Goal: Information Seeking & Learning: Learn about a topic

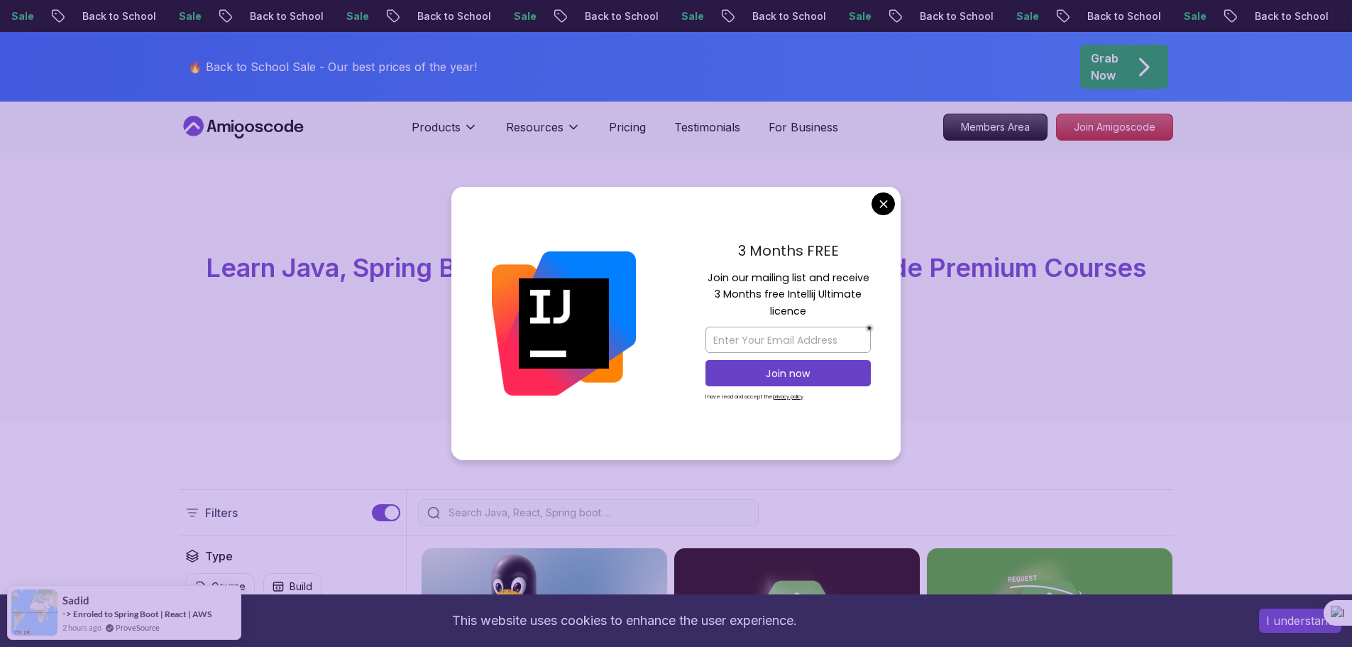
click at [632, 168] on div "All Courses Learn Java, Spring Boot, DevOps & More with Amigoscode Premium Cour…" at bounding box center [676, 287] width 1352 height 268
click at [848, 202] on div "3 Months FREE Join our mailing list and receive 3 Months free Intellij Ultimate…" at bounding box center [788, 324] width 225 height 274
click at [866, 206] on div "3 Months FREE Join our mailing list and receive 3 Months free Intellij Ultimate…" at bounding box center [788, 324] width 225 height 274
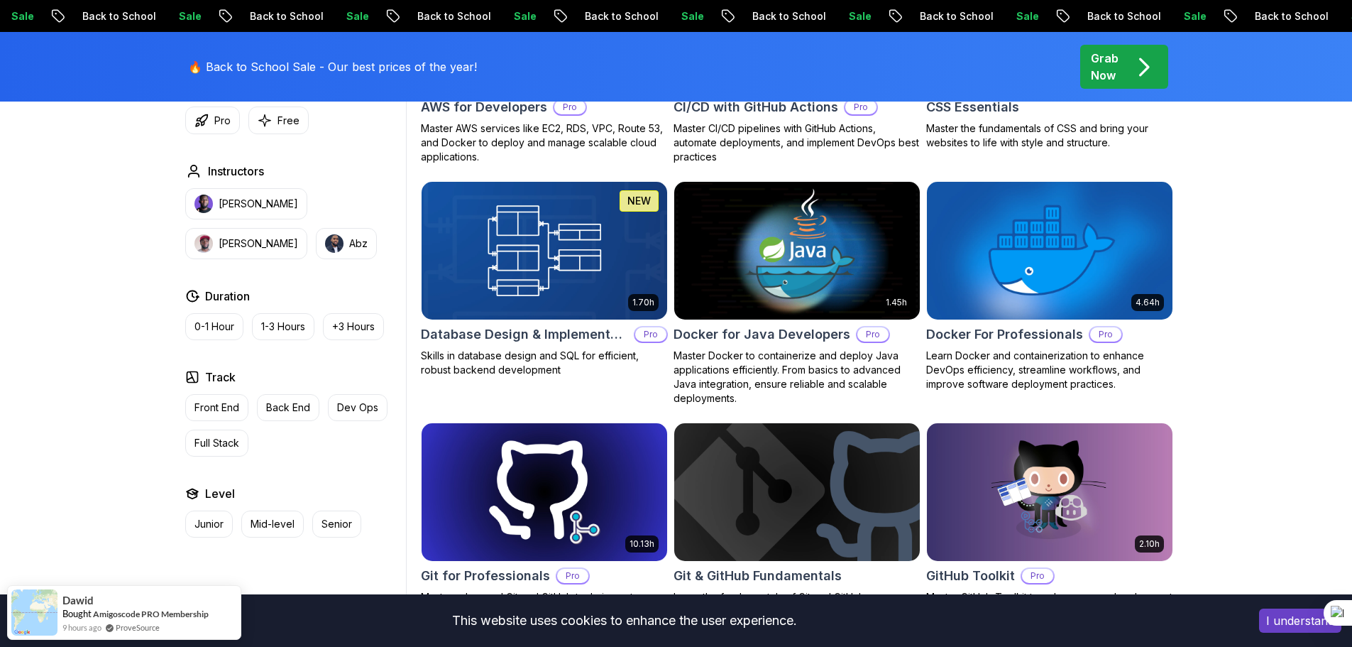
scroll to position [1263, 0]
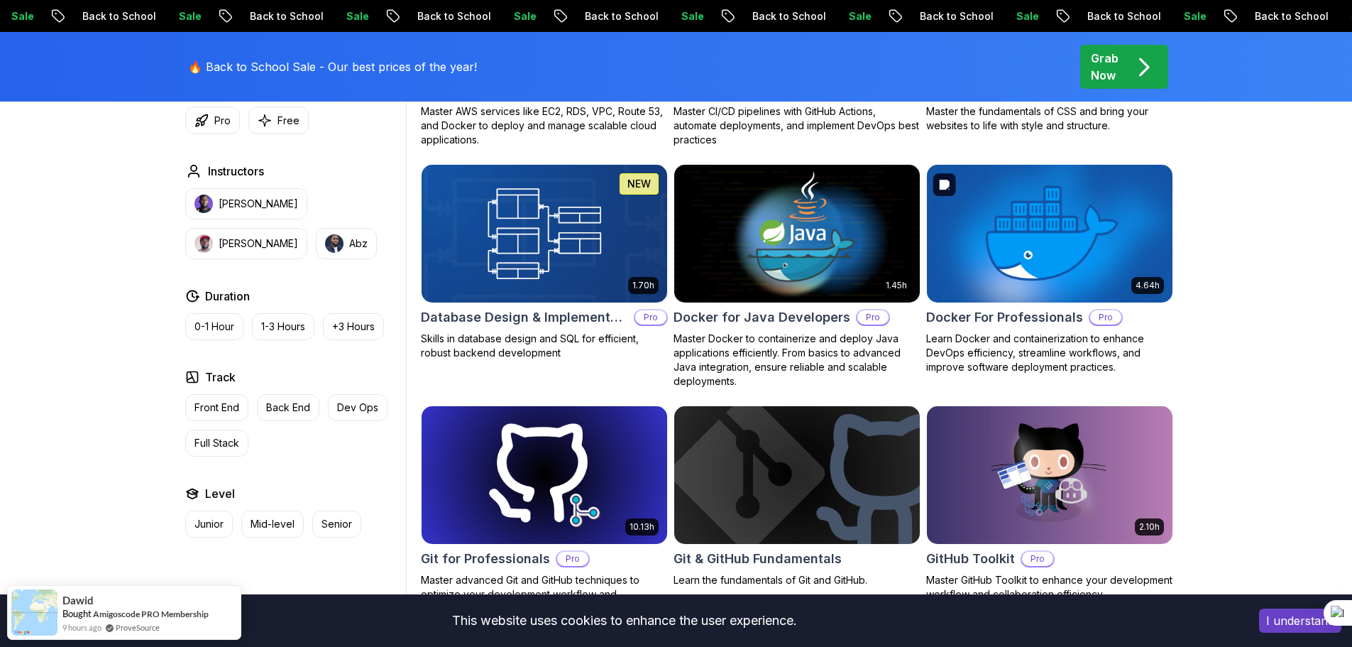
click at [1110, 238] on img at bounding box center [1050, 233] width 258 height 144
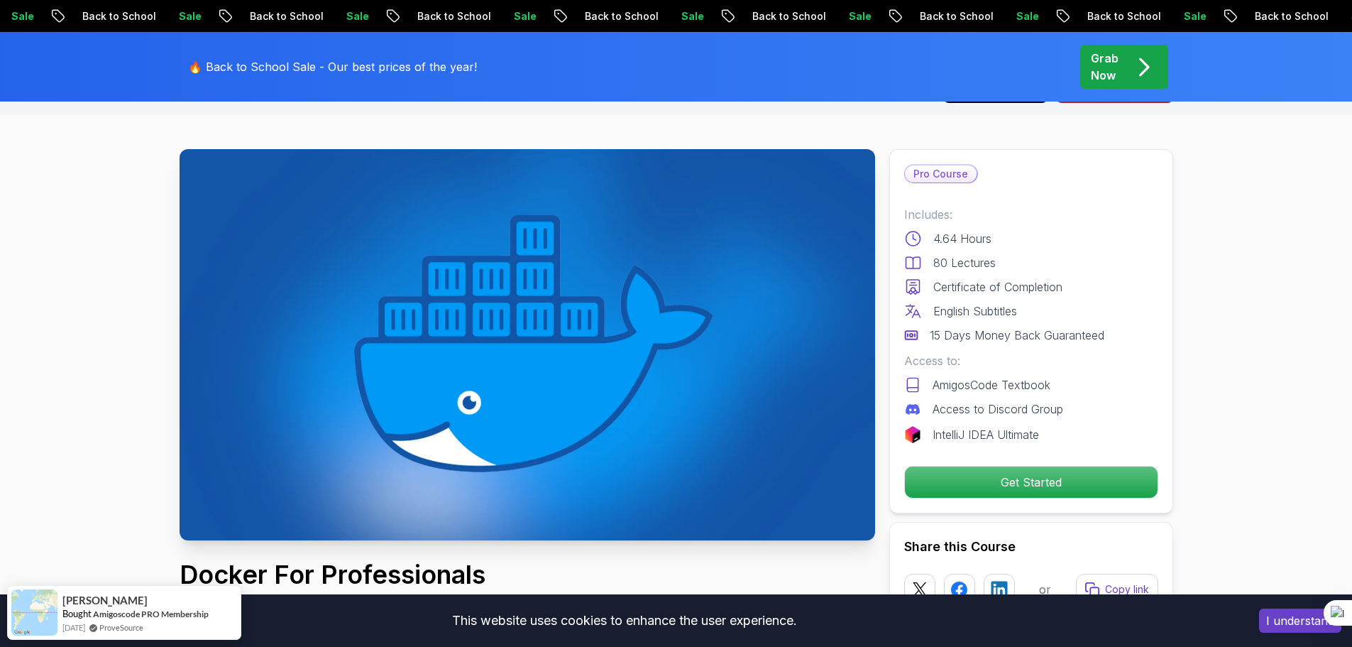
scroll to position [142, 0]
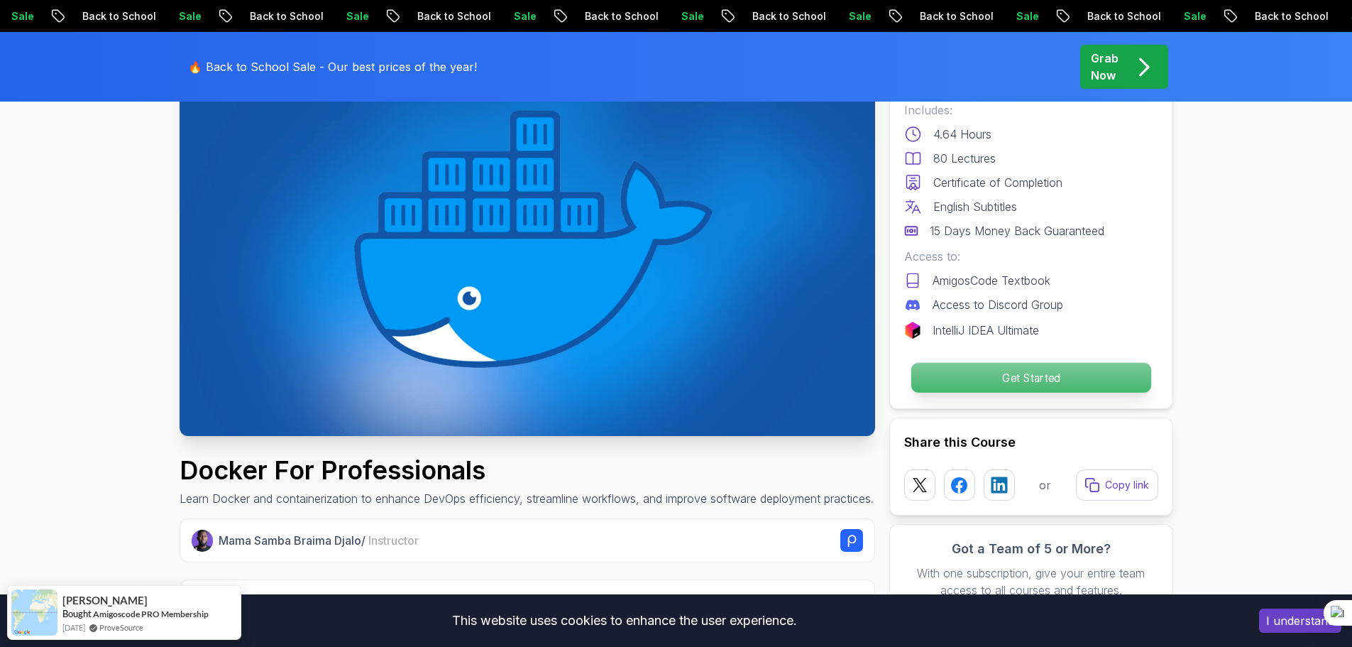
click at [1095, 378] on p "Get Started" at bounding box center [1031, 378] width 240 height 30
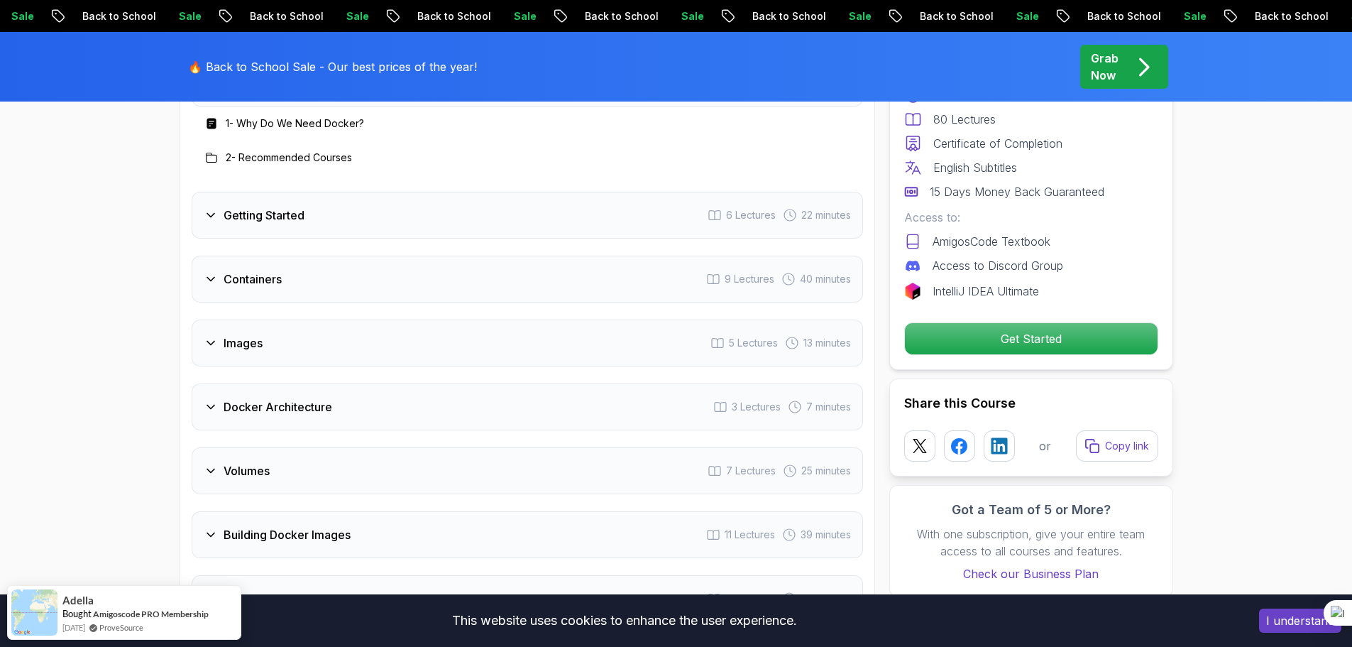
scroll to position [2323, 0]
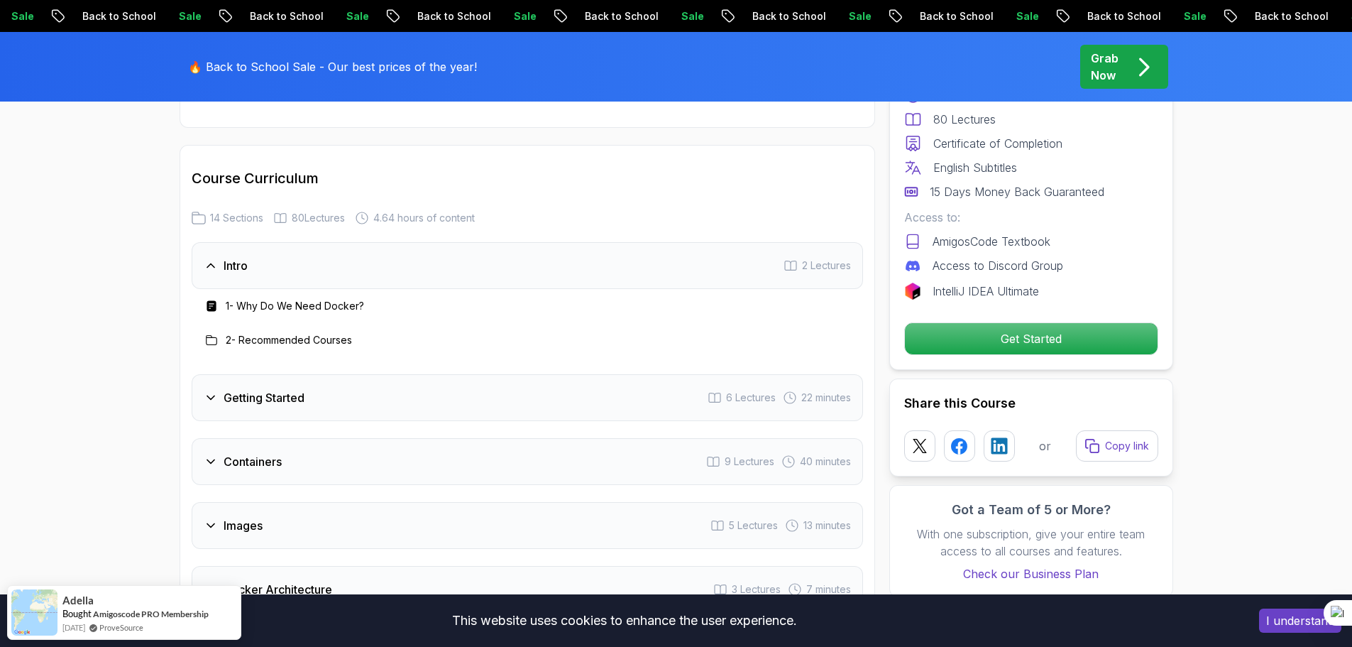
click at [591, 390] on div "Getting Started 6 Lectures 22 minutes" at bounding box center [527, 397] width 671 height 47
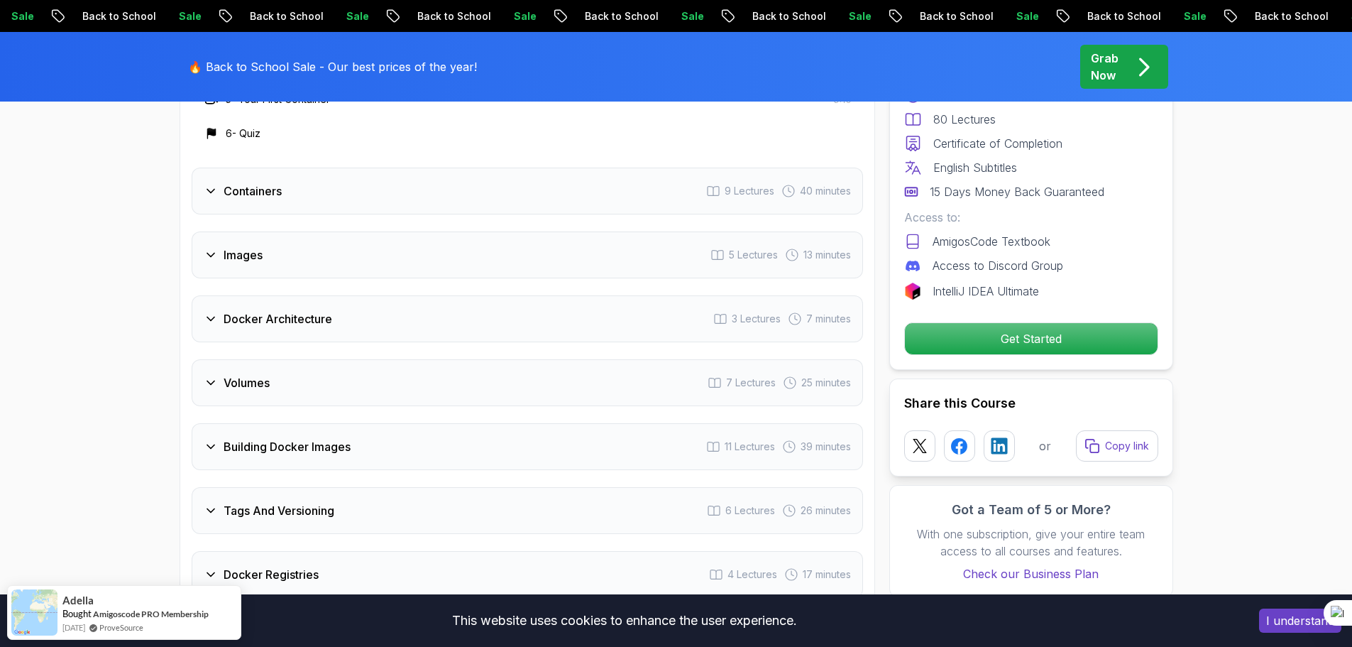
scroll to position [2748, 0]
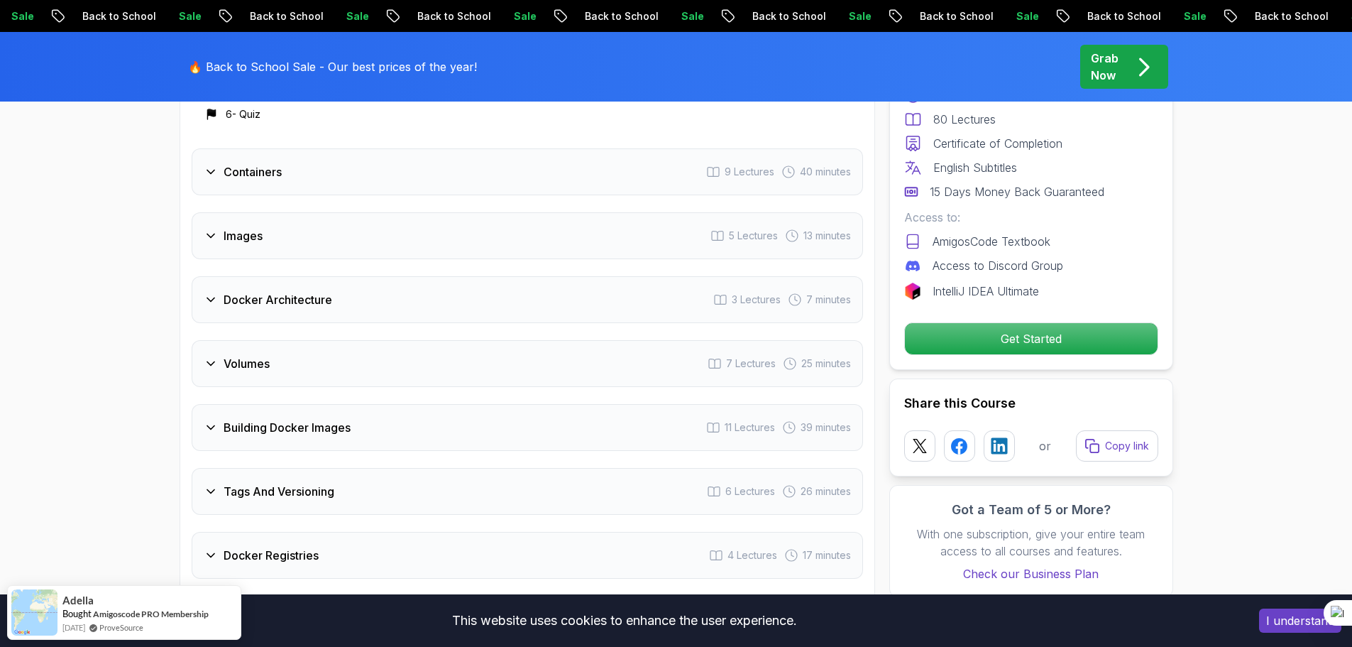
click at [478, 177] on div "Containers 9 Lectures 40 minutes" at bounding box center [527, 171] width 671 height 47
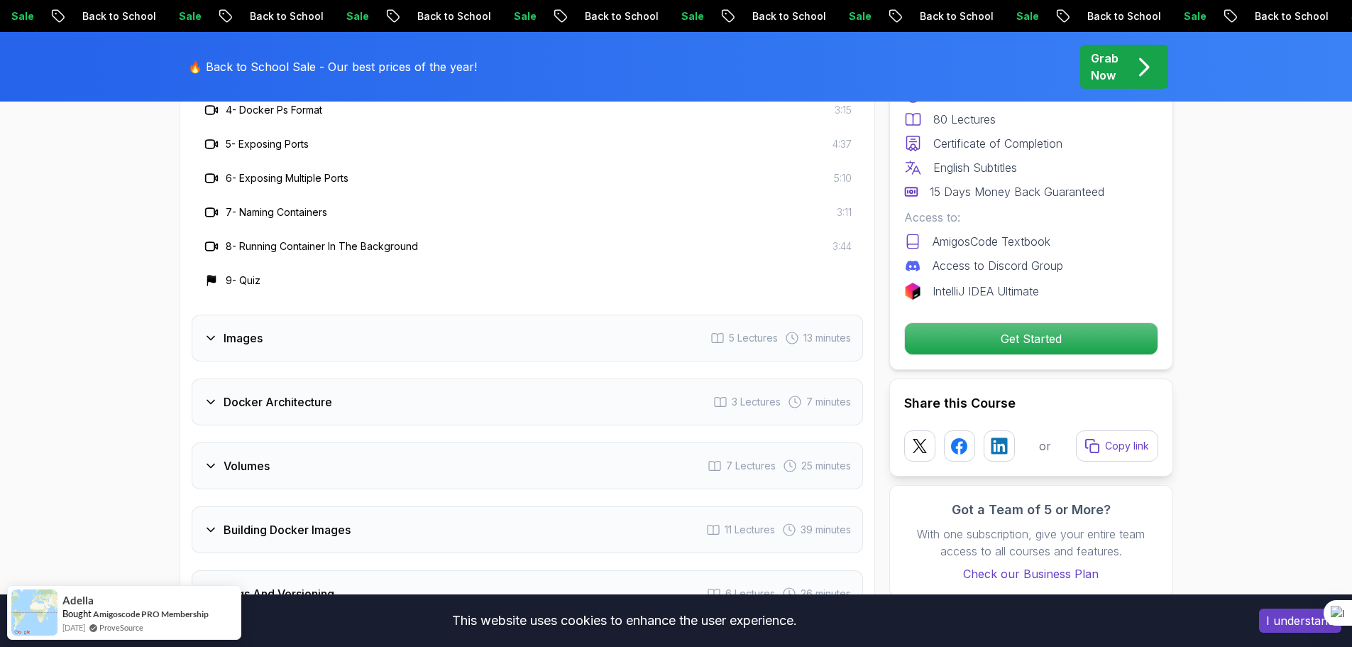
click at [381, 395] on div "Docker Architecture 3 Lectures 7 minutes" at bounding box center [527, 401] width 671 height 47
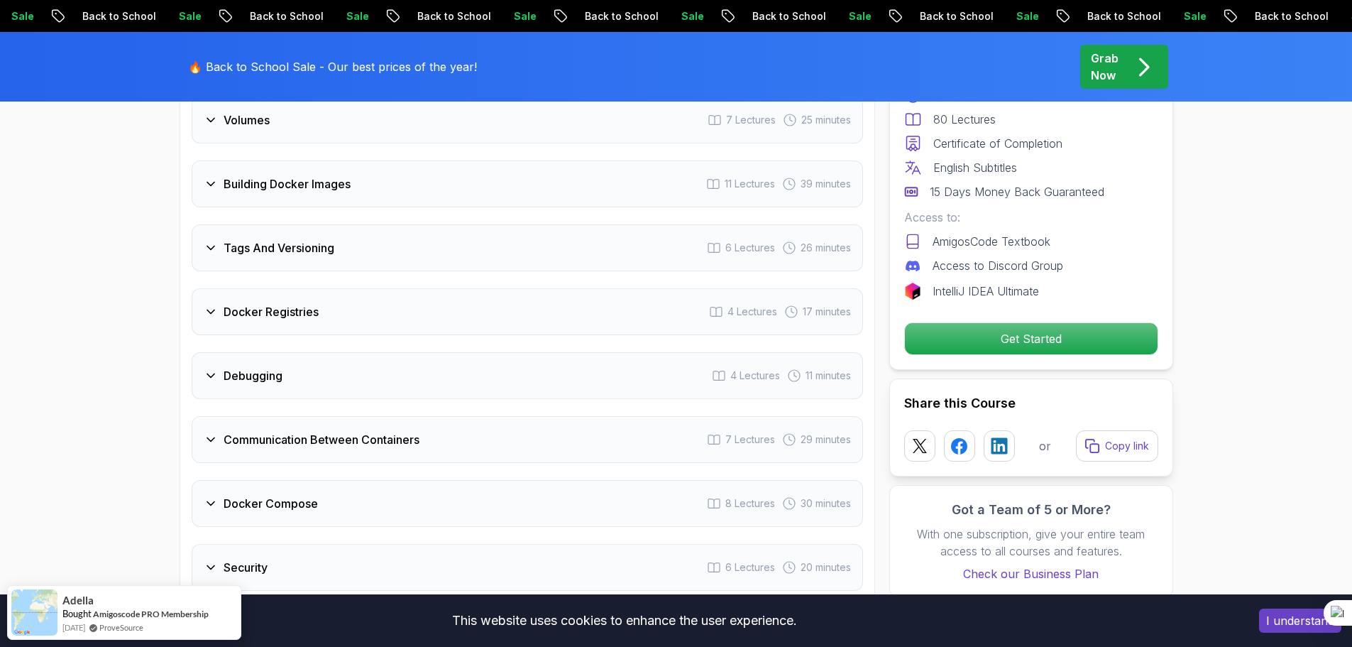
scroll to position [2890, 0]
click at [381, 395] on div "Debugging 4 Lectures 11 minutes" at bounding box center [527, 374] width 671 height 47
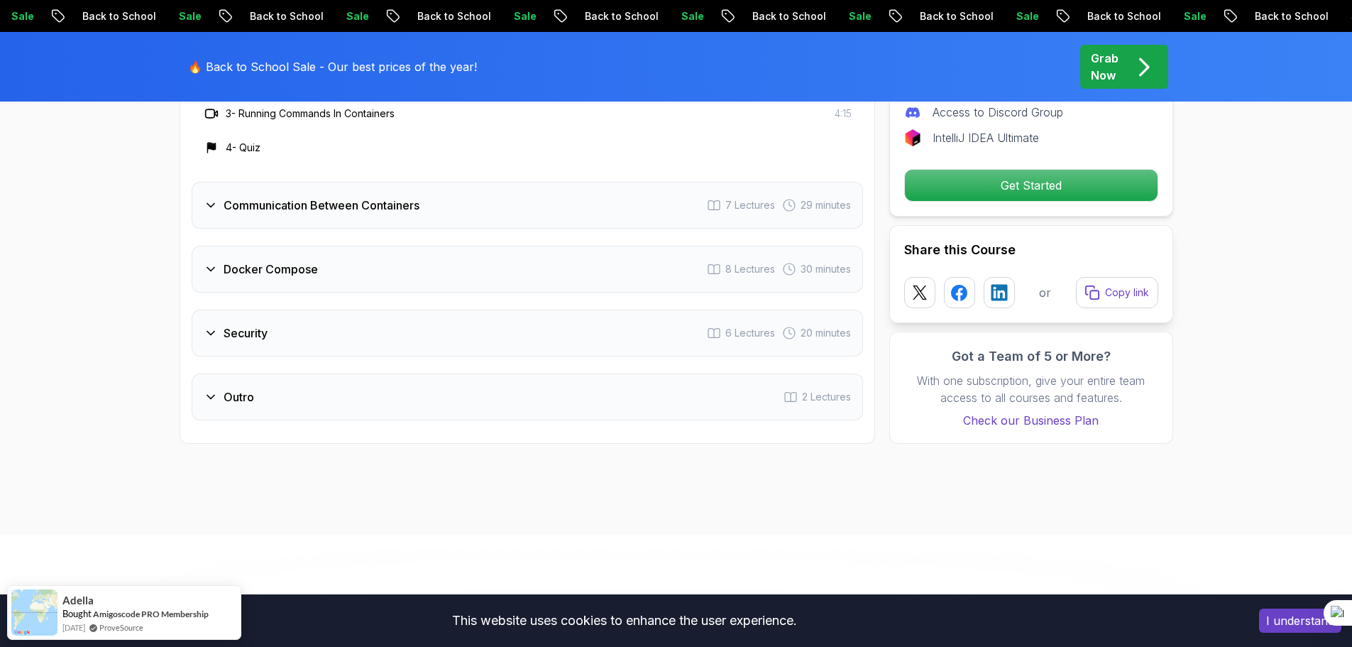
scroll to position [3174, 0]
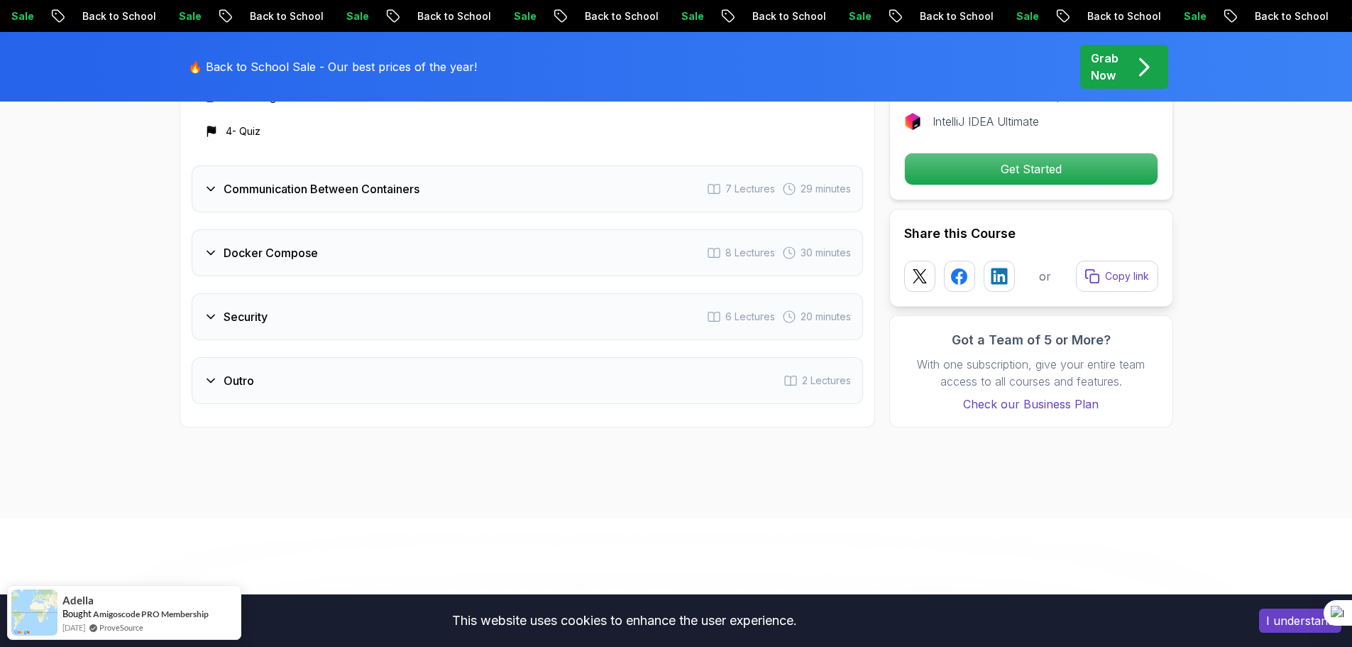
click at [381, 395] on div "Outro 2 Lectures" at bounding box center [527, 380] width 671 height 47
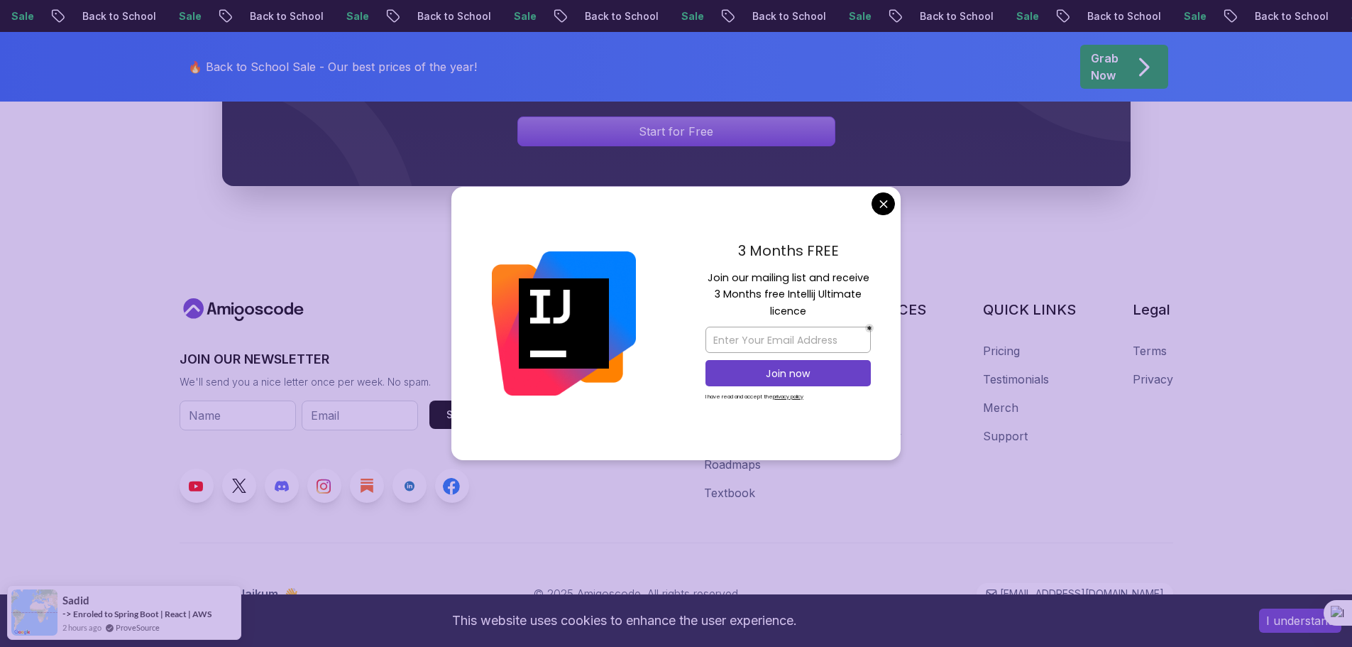
scroll to position [1398, 0]
